Goal: Transaction & Acquisition: Download file/media

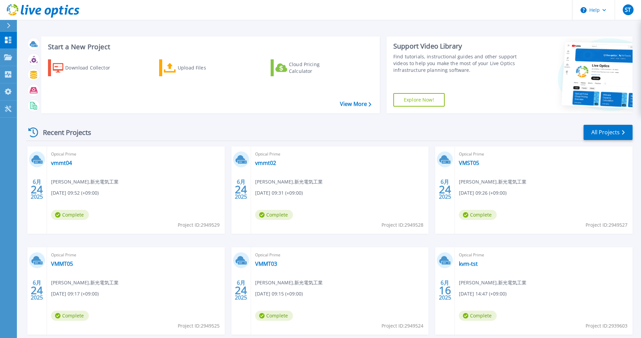
click at [209, 133] on div "Recent Projects All Projects" at bounding box center [329, 132] width 606 height 17
click at [9, 59] on icon at bounding box center [8, 57] width 8 height 6
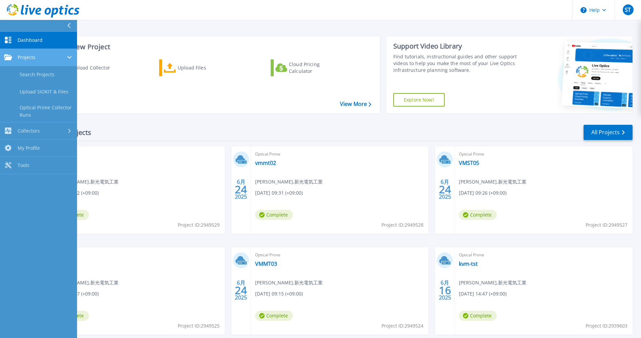
click at [29, 63] on link "Projects Projects" at bounding box center [38, 57] width 77 height 17
click at [25, 132] on span "Collectors" at bounding box center [29, 131] width 22 height 6
click at [65, 59] on div "Projects" at bounding box center [38, 57] width 69 height 6
click at [105, 119] on div "Start a New Project Download Collector Upload Files Cloud Pricing Calculator Vi…" at bounding box center [329, 75] width 606 height 88
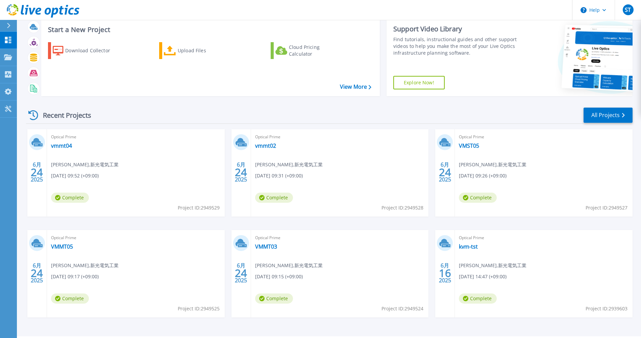
scroll to position [36, 0]
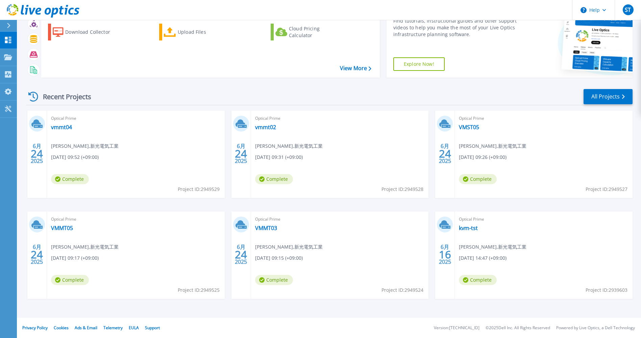
click at [484, 280] on span "Complete" at bounding box center [478, 280] width 38 height 10
click at [446, 256] on span "16" at bounding box center [445, 255] width 12 height 6
click at [613, 100] on link "All Projects" at bounding box center [607, 96] width 49 height 15
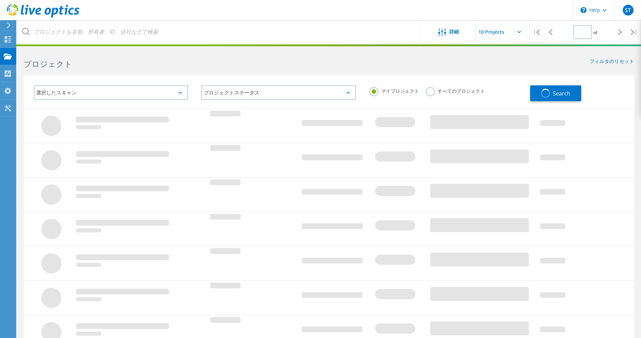
type input "1"
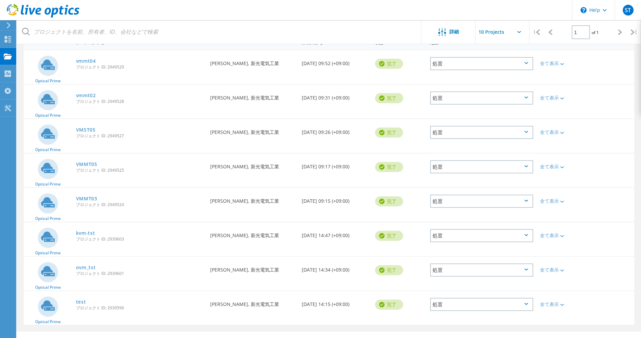
scroll to position [88, 0]
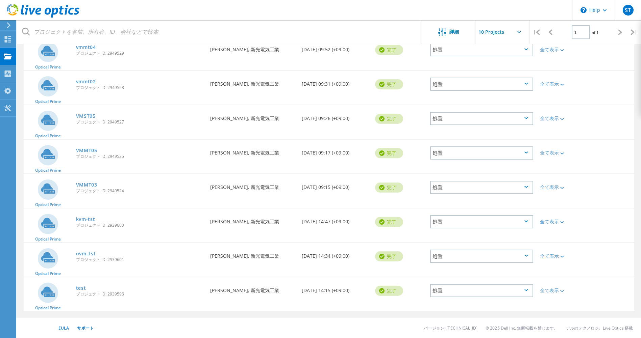
click at [462, 290] on div "処置" at bounding box center [481, 290] width 103 height 13
click at [455, 304] on div "削除" at bounding box center [482, 307] width 102 height 10
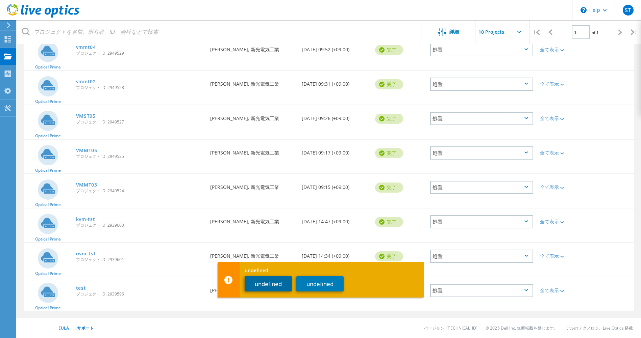
click at [278, 284] on button "undefined" at bounding box center [268, 284] width 47 height 15
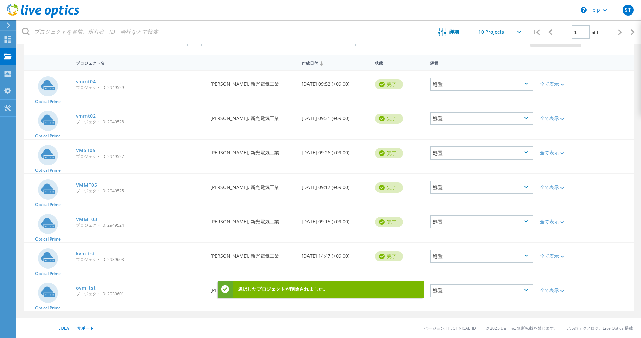
scroll to position [54, 0]
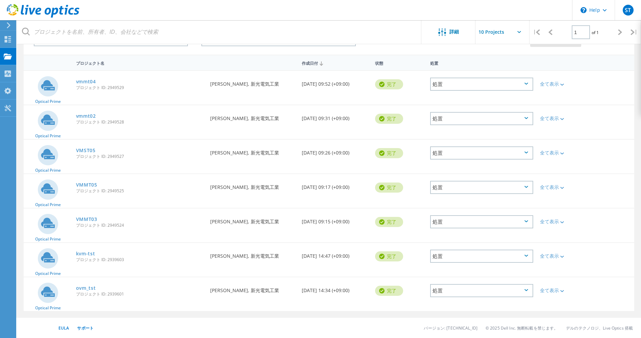
click at [473, 291] on div "処置" at bounding box center [481, 290] width 103 height 13
click at [460, 306] on div "削除" at bounding box center [482, 307] width 102 height 10
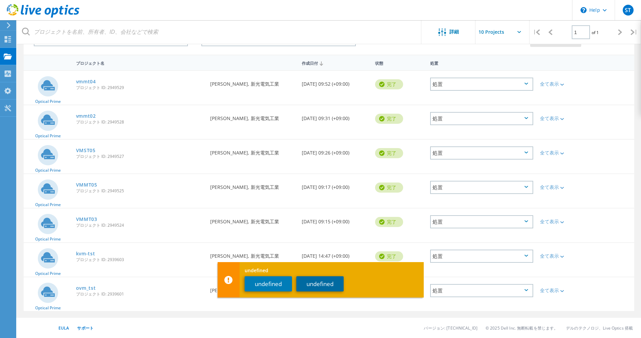
click at [321, 286] on button "undefined" at bounding box center [319, 284] width 47 height 15
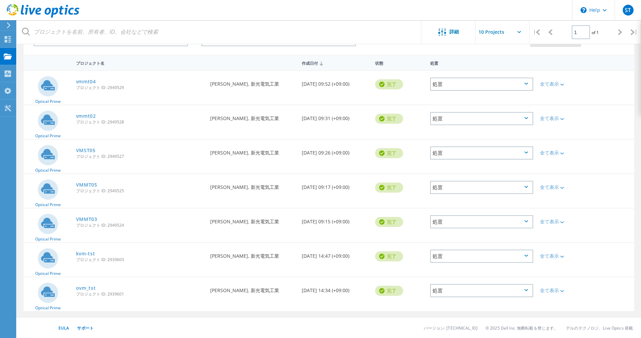
click at [445, 291] on div "処置" at bounding box center [481, 290] width 103 height 13
click at [450, 307] on div "削除" at bounding box center [482, 307] width 102 height 10
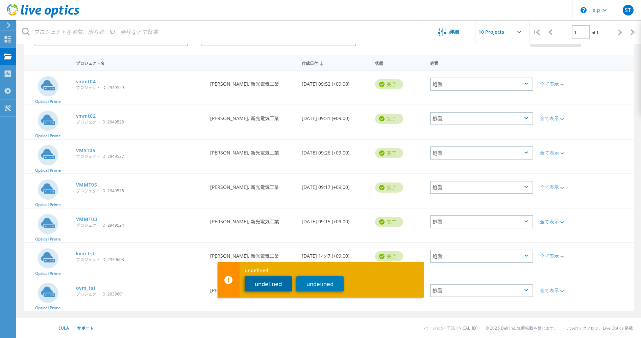
click at [269, 290] on button "undefined" at bounding box center [268, 284] width 47 height 15
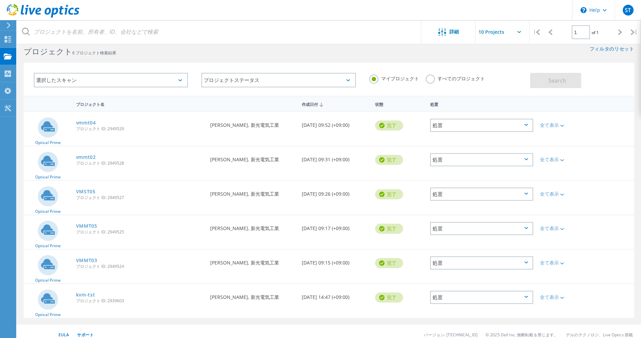
scroll to position [19, 0]
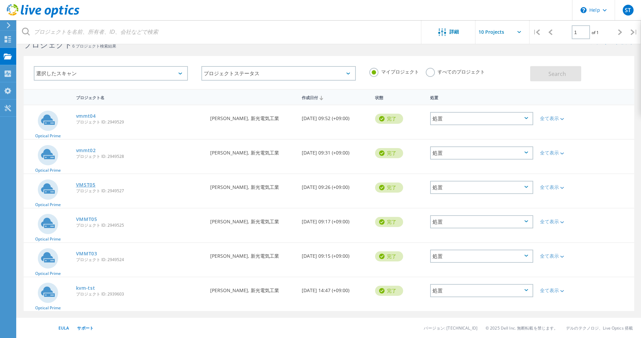
click at [86, 184] on link "VMST05" at bounding box center [86, 185] width 20 height 5
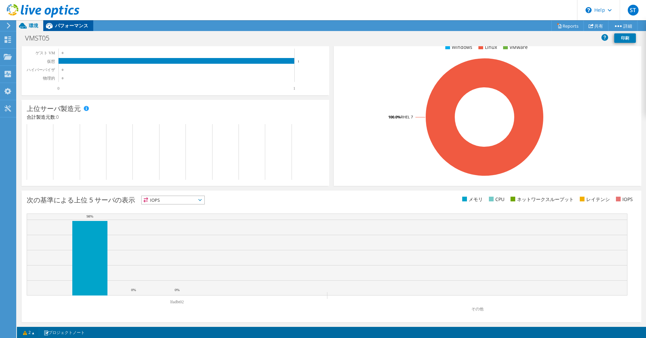
click at [66, 25] on span "パフォーマンス" at bounding box center [71, 25] width 33 height 6
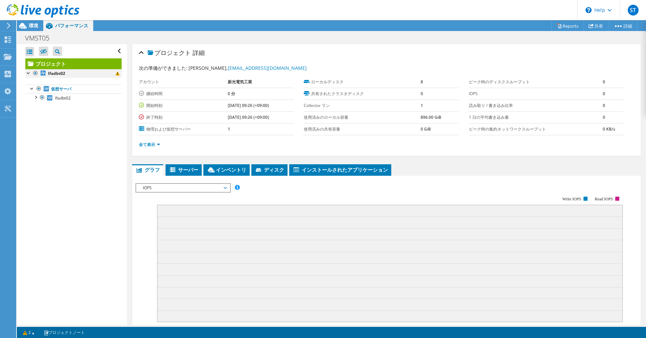
click at [28, 73] on div at bounding box center [28, 72] width 7 height 7
click at [30, 89] on div at bounding box center [32, 88] width 7 height 7
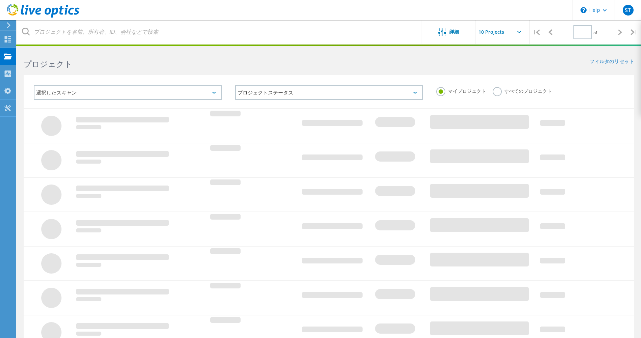
type input "1"
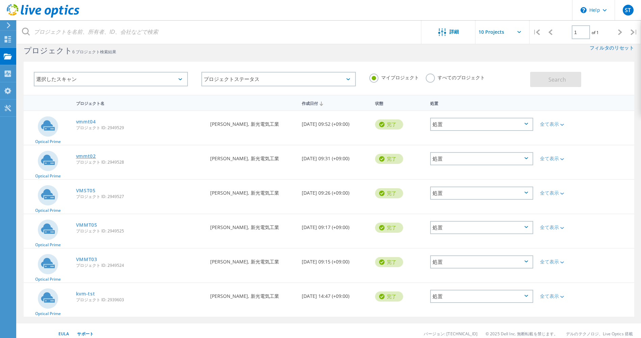
scroll to position [19, 0]
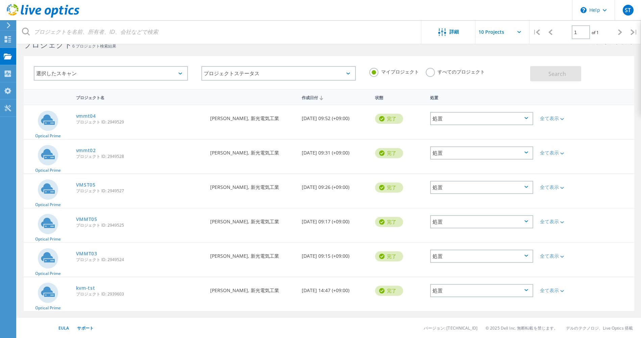
click at [507, 182] on div "処置" at bounding box center [481, 187] width 103 height 13
click at [481, 202] on div "削除" at bounding box center [482, 203] width 102 height 10
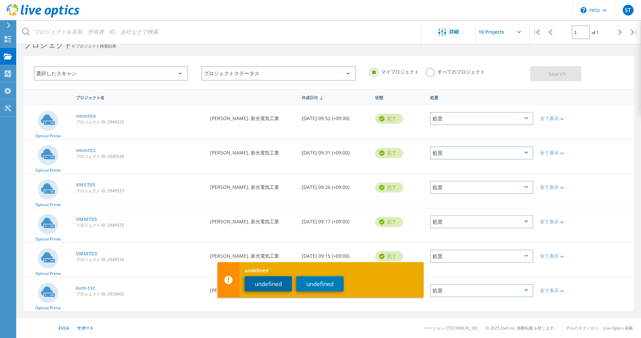
click at [269, 281] on button "undefined" at bounding box center [268, 284] width 47 height 15
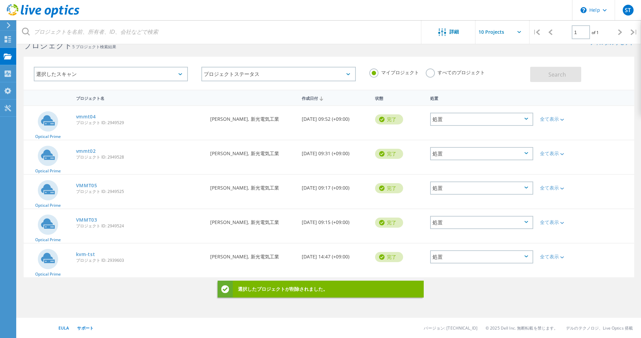
scroll to position [19, 0]
click at [465, 254] on div "処置" at bounding box center [481, 257] width 103 height 13
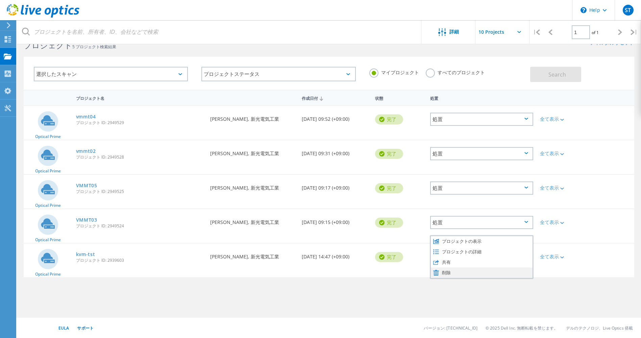
click at [461, 272] on div "削除" at bounding box center [482, 273] width 102 height 10
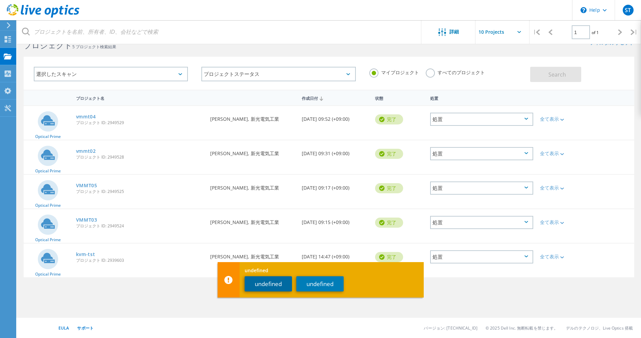
click at [270, 282] on button "undefined" at bounding box center [268, 284] width 47 height 15
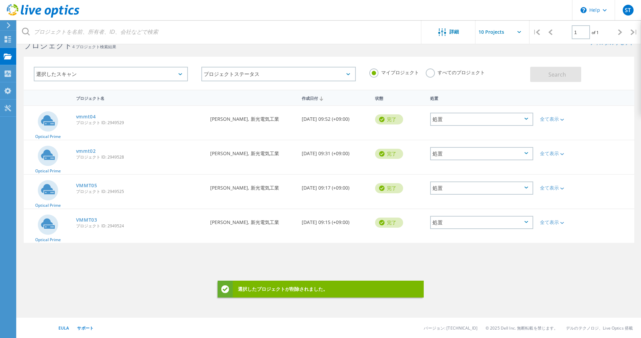
click at [148, 249] on div "プロジェクト名 作成日付 状態 処置 Optical Prime vmmt04 プロジェクト ID: 2949529 要求者 sato takahiro, 新…" at bounding box center [329, 178] width 610 height 176
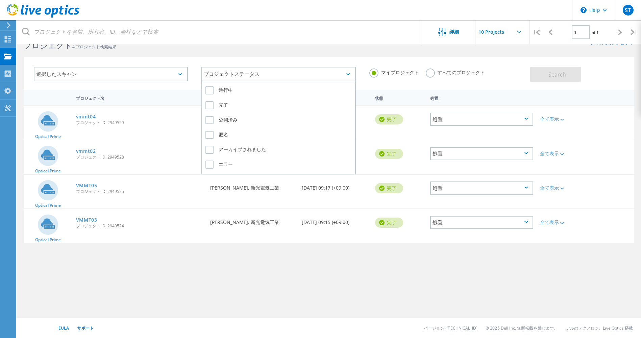
click at [238, 76] on div "プロジェクトステータス" at bounding box center [278, 74] width 154 height 15
click at [177, 79] on div "選択したスキャン" at bounding box center [111, 74] width 154 height 15
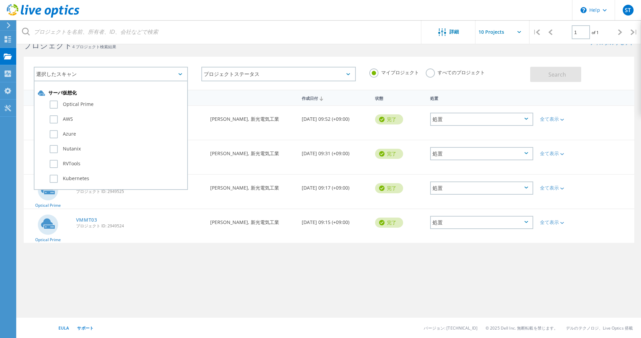
drag, startPoint x: 120, startPoint y: 273, endPoint x: 121, endPoint y: 269, distance: 4.2
click at [120, 274] on div "詳細 | 1 of 1 | 電子メールアドレス プロジェクト名 会社 作成日付 プロジェクト ID 所有者名 Search プロジェクト 4 プロジェクト検索…" at bounding box center [329, 174] width 624 height 288
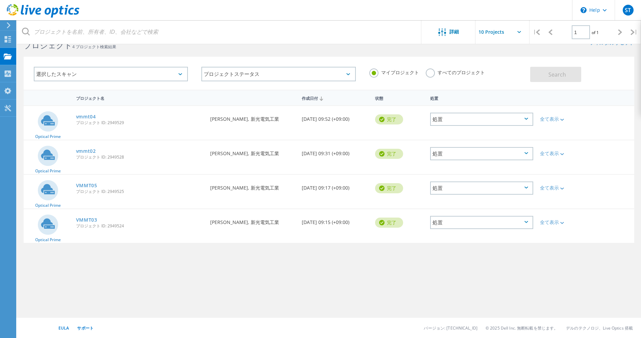
click at [115, 79] on div "選択したスキャン" at bounding box center [111, 74] width 154 height 15
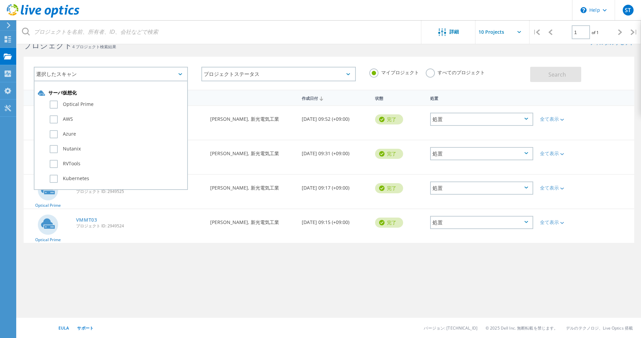
click at [84, 263] on div "プロジェクト名 作成日付 状態 処置 Optical Prime vmmt04 プロジェクト ID: 2949529 要求者 sato takahiro, 新…" at bounding box center [329, 178] width 610 height 176
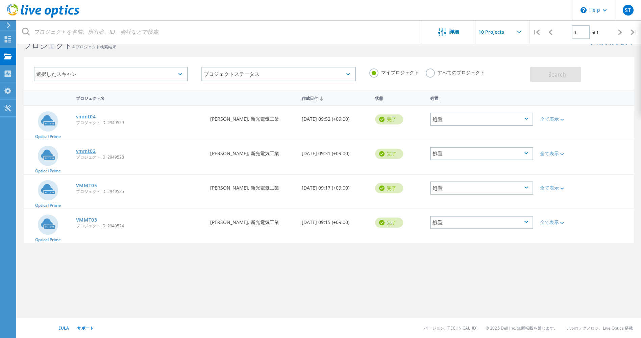
click at [88, 152] on link "vmmt02" at bounding box center [86, 151] width 20 height 5
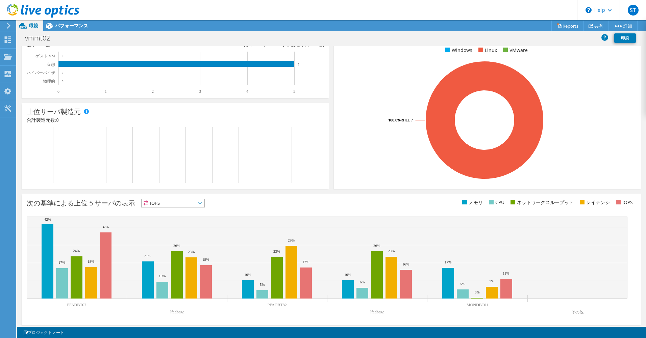
scroll to position [112, 0]
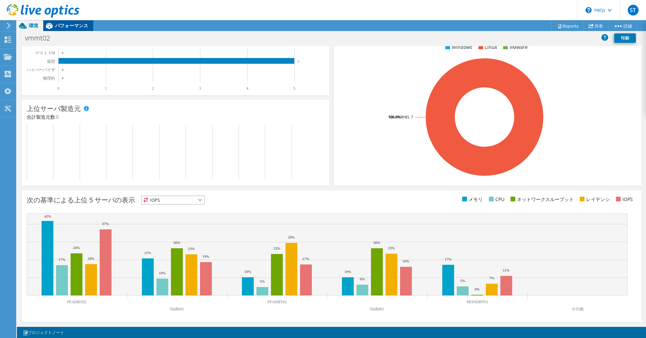
click at [66, 28] on span "パフォーマンス" at bounding box center [71, 25] width 33 height 6
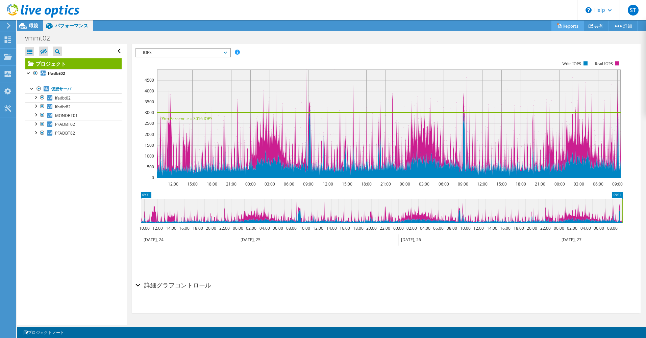
click at [562, 29] on link "Reports" at bounding box center [567, 26] width 32 height 10
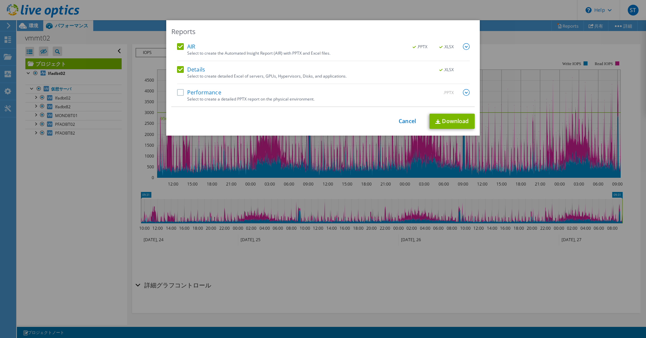
click at [177, 91] on label "Performance" at bounding box center [199, 92] width 44 height 7
click at [0, 0] on input "Performance" at bounding box center [0, 0] width 0 height 0
click at [458, 121] on link "Download" at bounding box center [451, 121] width 45 height 15
click at [408, 123] on link "Cancel" at bounding box center [407, 121] width 17 height 6
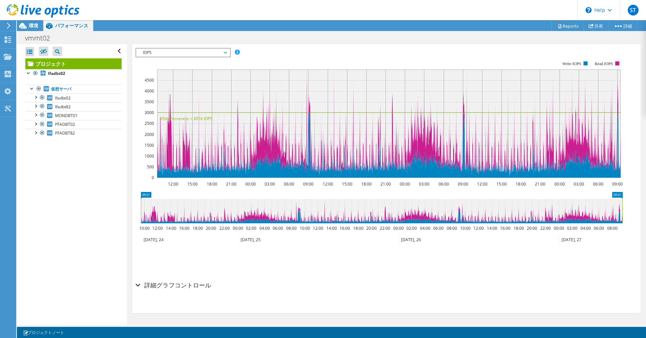
click at [8, 28] on use at bounding box center [9, 26] width 4 height 6
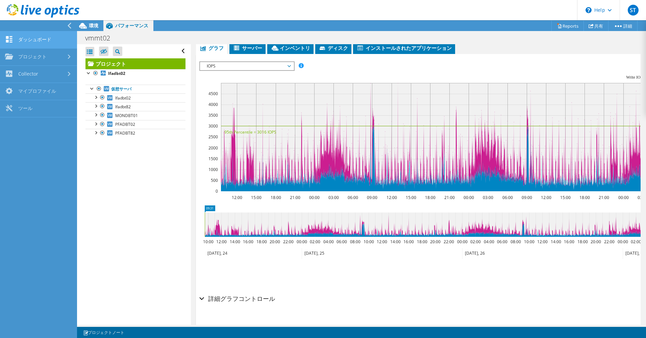
click at [45, 41] on link "ダッシュボード" at bounding box center [38, 39] width 77 height 17
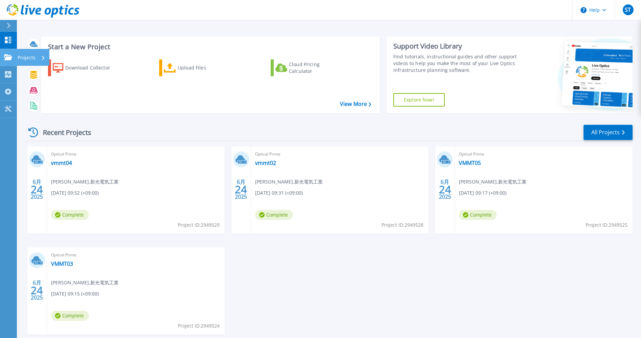
click at [30, 56] on p "Projects" at bounding box center [27, 58] width 18 height 18
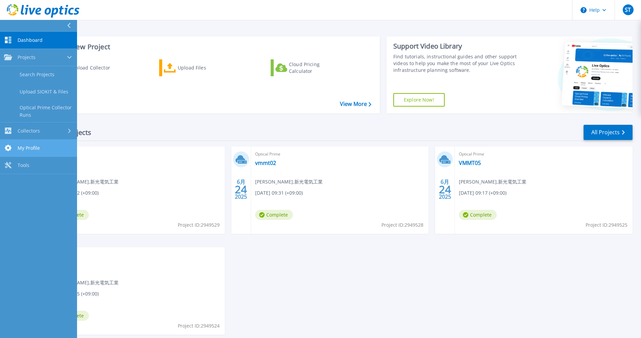
click at [36, 147] on span "My Profile" at bounding box center [29, 148] width 22 height 6
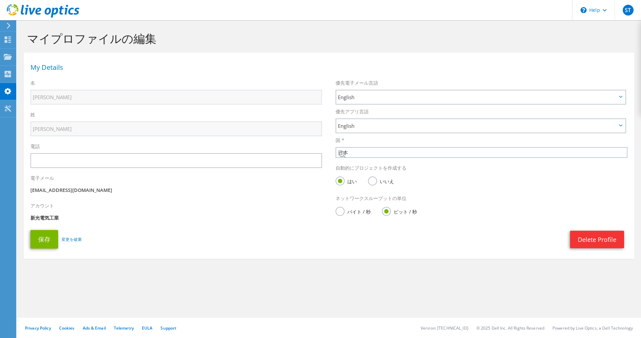
select select "110"
click at [8, 44] on div at bounding box center [8, 40] width 8 height 7
click at [29, 41] on div "ダッシュボード" at bounding box center [36, 39] width 40 height 17
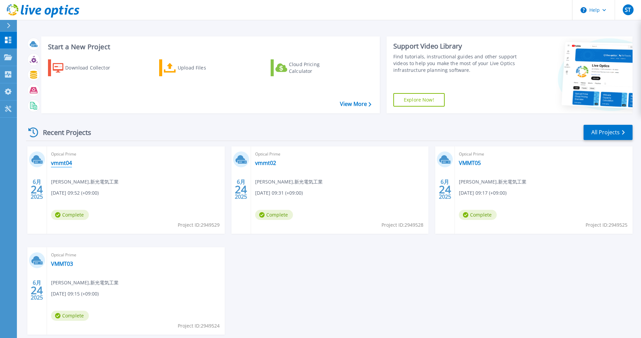
click at [65, 166] on link "vmmt04" at bounding box center [61, 163] width 21 height 7
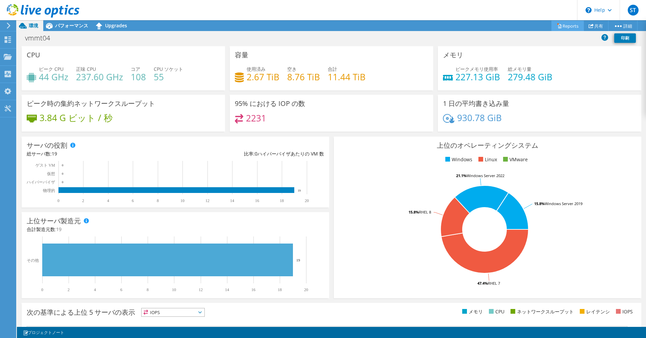
click at [568, 25] on link "Reports" at bounding box center [567, 26] width 32 height 10
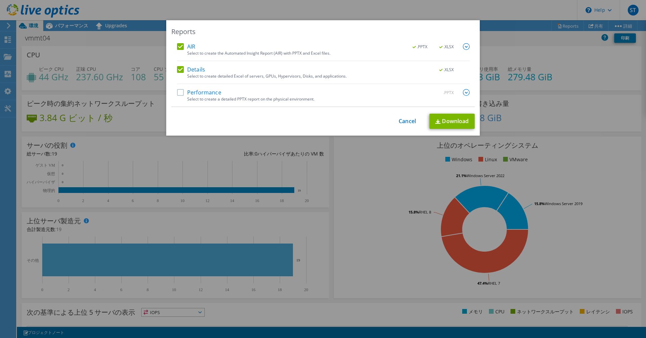
click at [201, 93] on label "Performance" at bounding box center [199, 92] width 44 height 7
click at [0, 0] on input "Performance" at bounding box center [0, 0] width 0 height 0
click at [434, 117] on link "Download" at bounding box center [451, 121] width 45 height 15
click at [406, 120] on link "Cancel" at bounding box center [407, 121] width 17 height 6
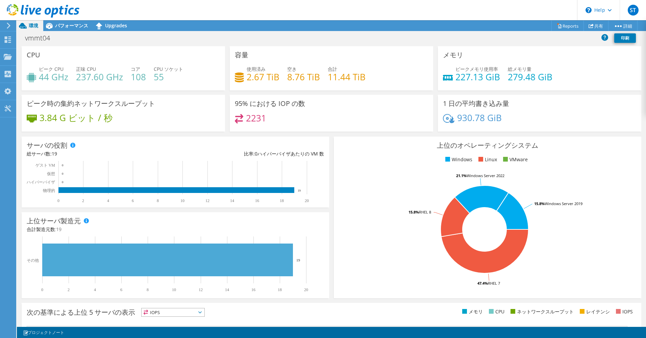
click at [8, 27] on use at bounding box center [9, 26] width 4 height 6
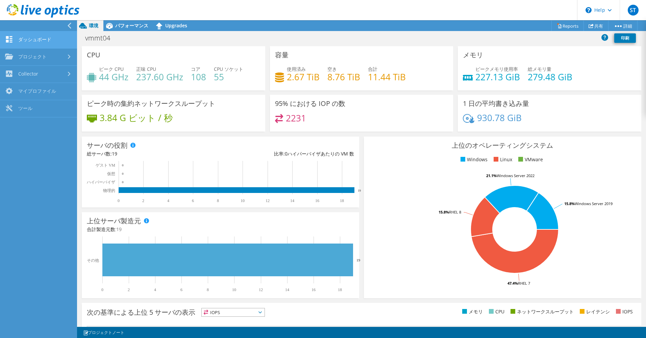
click at [36, 37] on link "ダッシュボード" at bounding box center [38, 39] width 77 height 17
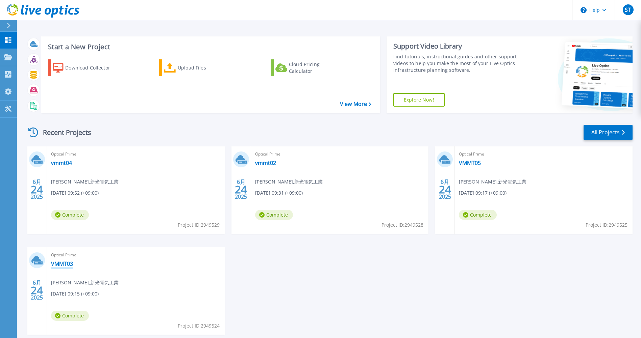
click at [70, 261] on link "VMMT03" at bounding box center [62, 264] width 22 height 7
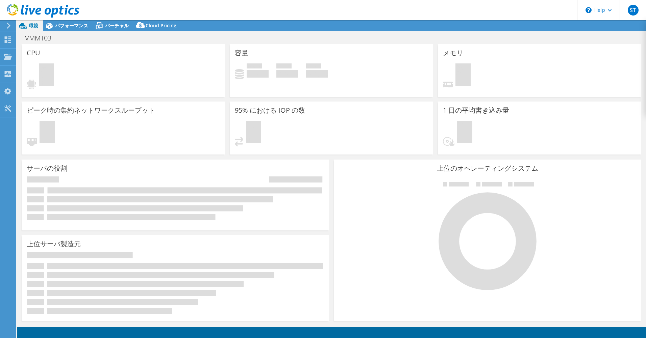
select select "USD"
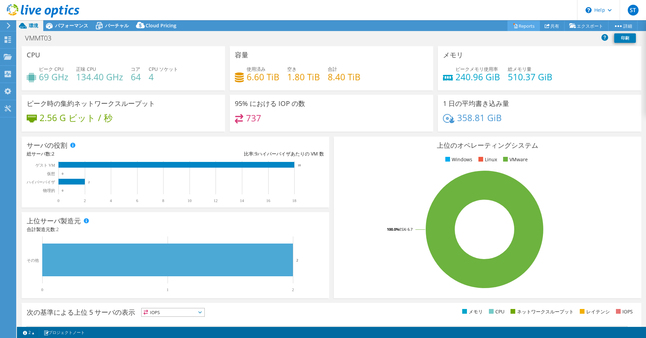
click at [524, 25] on link "Reports" at bounding box center [523, 26] width 32 height 10
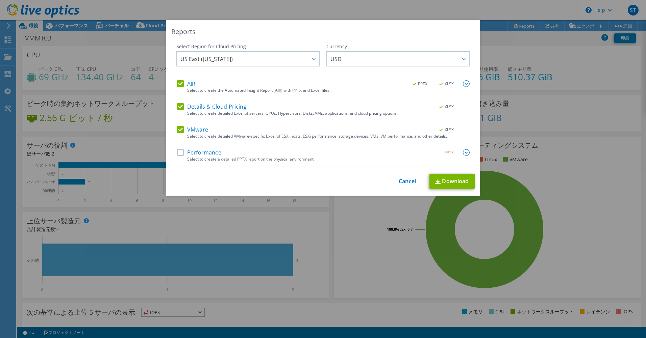
click at [210, 149] on label "Performance" at bounding box center [199, 152] width 44 height 7
click at [0, 0] on input "Performance" at bounding box center [0, 0] width 0 height 0
click at [435, 184] on img at bounding box center [437, 182] width 5 height 4
click at [404, 181] on link "Cancel" at bounding box center [407, 181] width 17 height 6
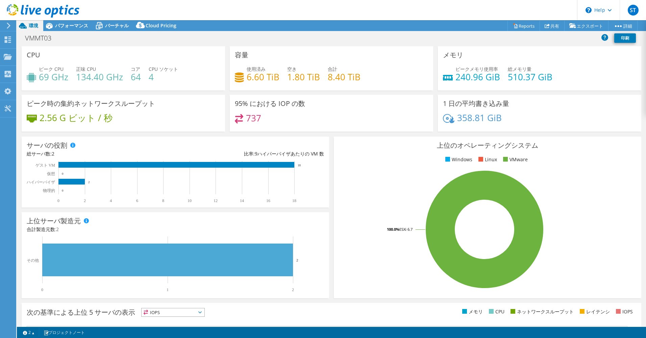
click at [9, 26] on icon at bounding box center [8, 26] width 5 height 6
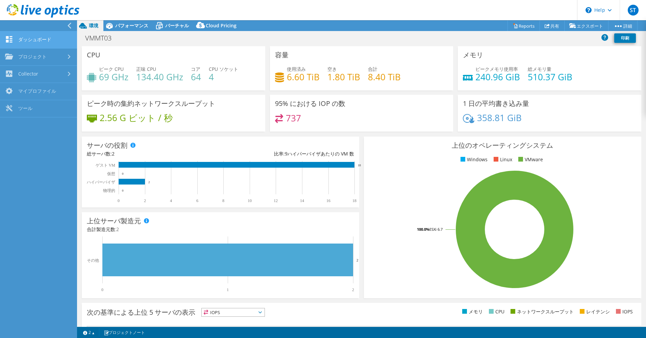
click at [57, 44] on link "ダッシュボード" at bounding box center [38, 39] width 77 height 17
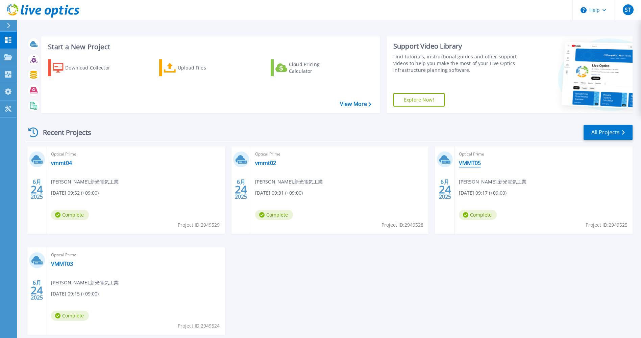
click at [468, 161] on link "VMMT05" at bounding box center [470, 163] width 22 height 7
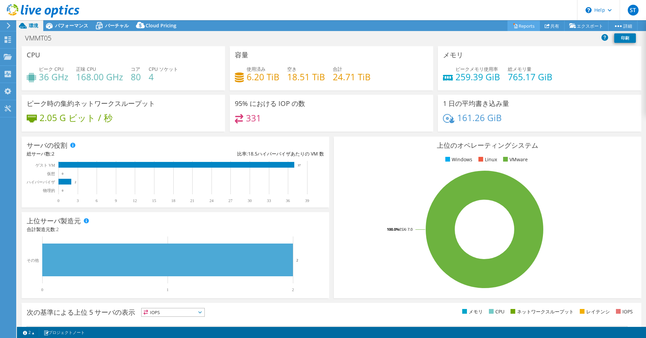
click at [522, 25] on link "Reports" at bounding box center [523, 26] width 32 height 10
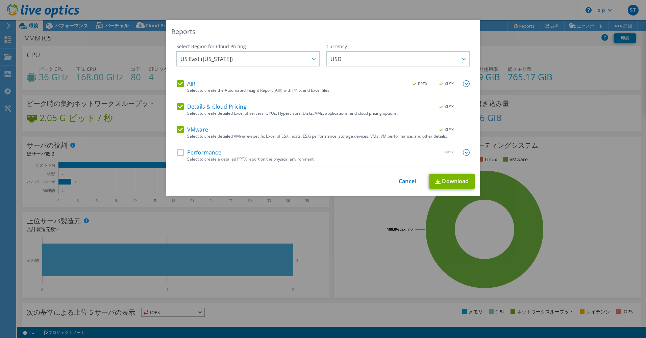
click at [184, 155] on label "Performance" at bounding box center [199, 152] width 44 height 7
click at [0, 0] on input "Performance" at bounding box center [0, 0] width 0 height 0
click at [453, 178] on link "Download" at bounding box center [451, 181] width 45 height 15
click at [401, 182] on link "Cancel" at bounding box center [407, 181] width 17 height 6
